Goal: Task Accomplishment & Management: Use online tool/utility

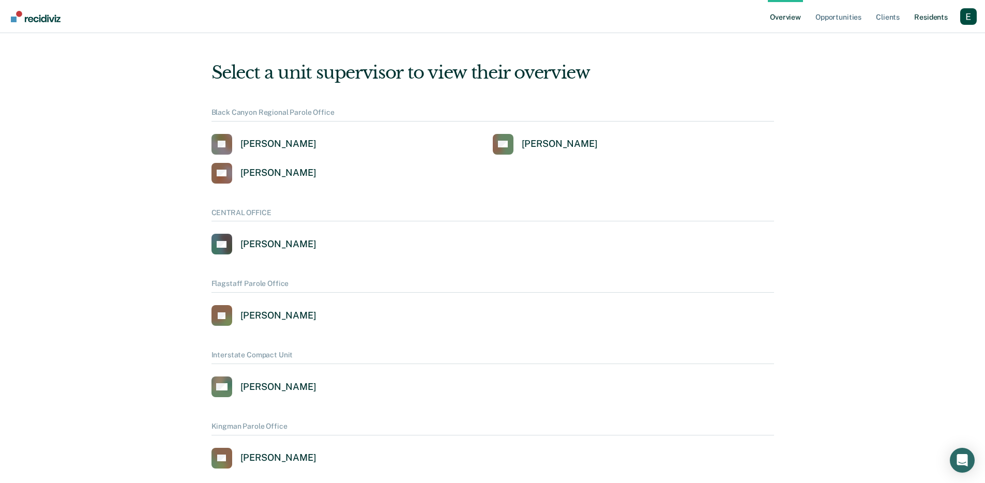
click at [925, 11] on link "Resident s" at bounding box center [931, 16] width 38 height 33
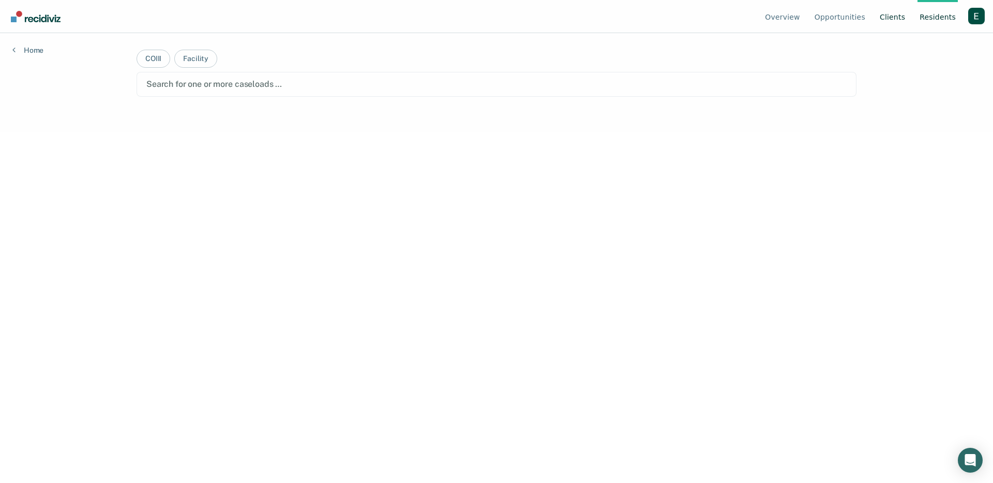
click at [893, 21] on link "Client s" at bounding box center [892, 16] width 29 height 33
click at [967, 14] on ul "Overview Opportunities Client s Resident s" at bounding box center [865, 16] width 205 height 33
click at [972, 17] on div "Profile dropdown button" at bounding box center [976, 16] width 17 height 17
click at [921, 45] on link "Profile" at bounding box center [934, 48] width 67 height 9
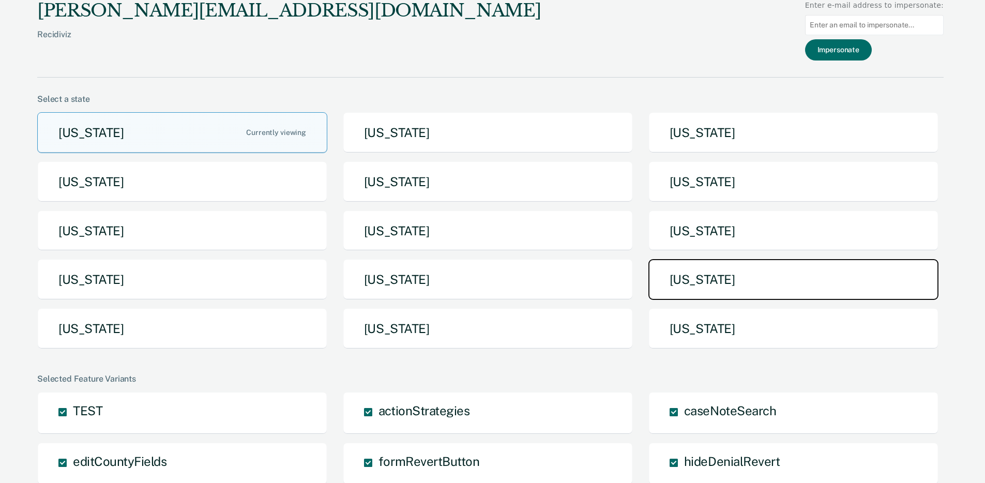
click at [713, 286] on button "[US_STATE]" at bounding box center [794, 279] width 290 height 41
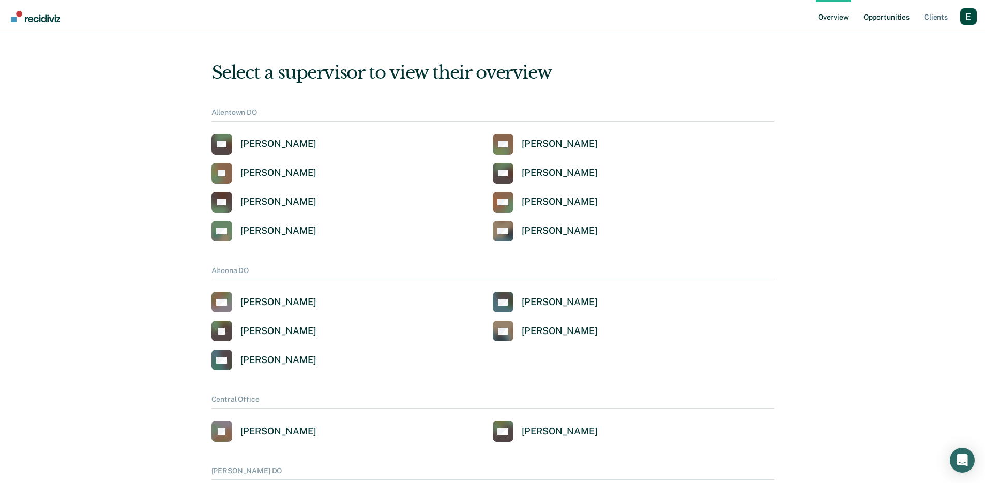
click at [900, 20] on link "Opportunities" at bounding box center [887, 16] width 50 height 33
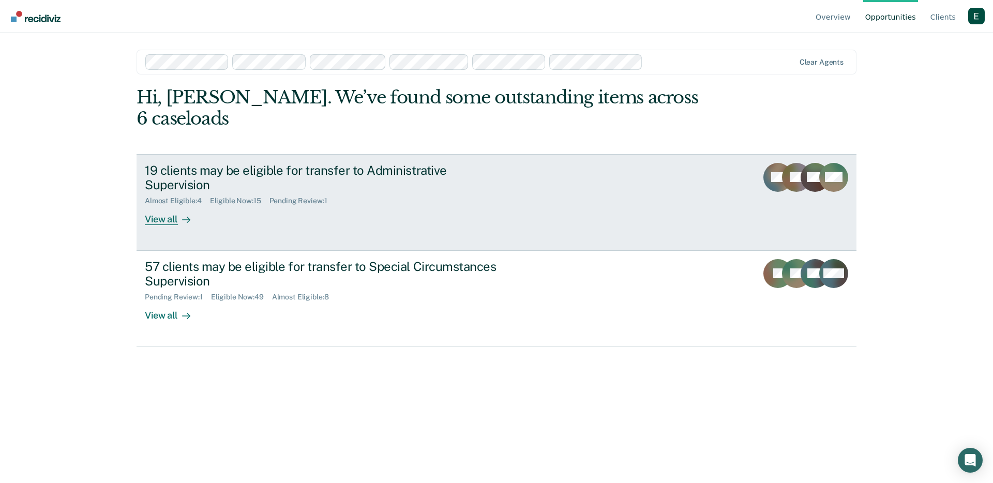
click at [164, 205] on div "View all" at bounding box center [174, 215] width 58 height 20
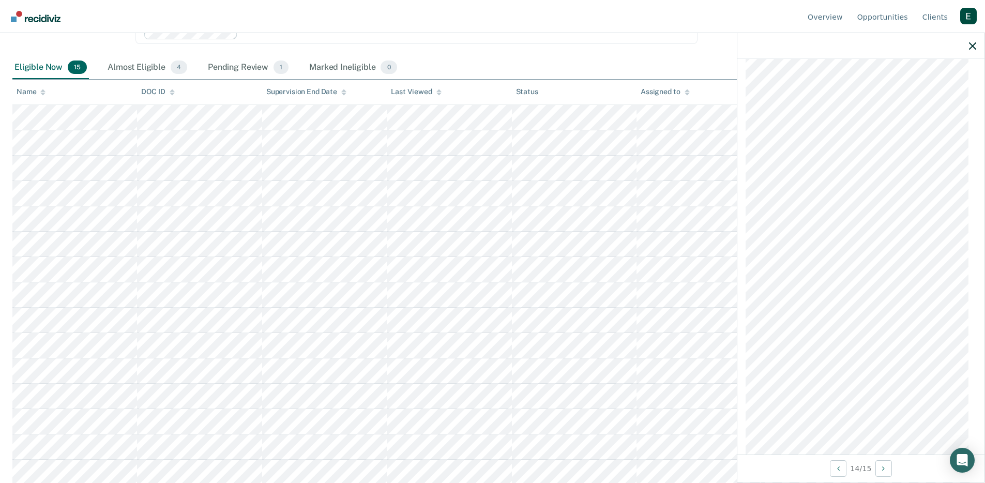
scroll to position [563, 0]
